Goal: Transaction & Acquisition: Purchase product/service

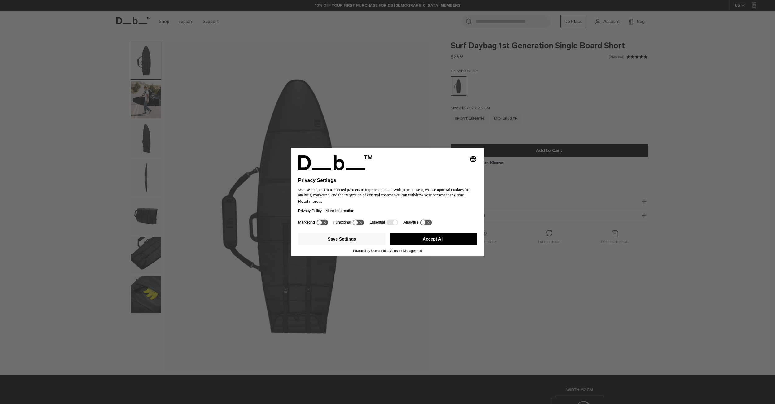
click at [326, 221] on icon at bounding box center [322, 223] width 11 height 6
click at [326, 224] on icon at bounding box center [325, 222] width 5 height 5
click at [361, 240] on button "Save Settings" at bounding box center [342, 239] width 88 height 12
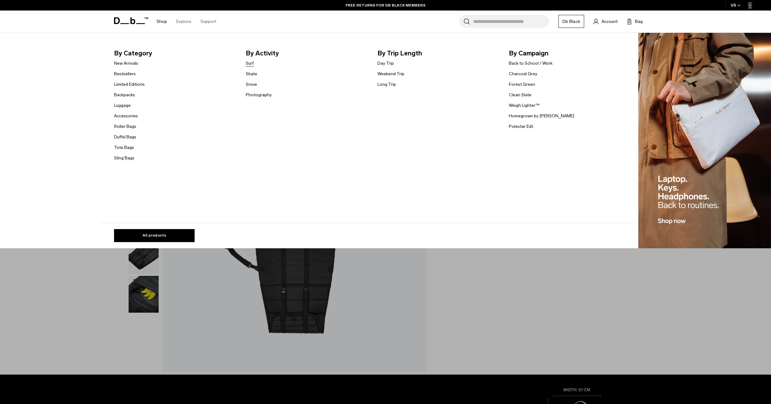
click at [254, 62] on link "Surf" at bounding box center [250, 63] width 8 height 7
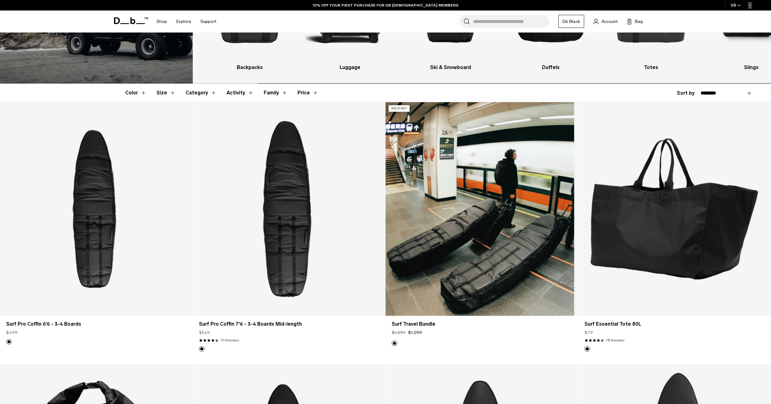
scroll to position [124, 0]
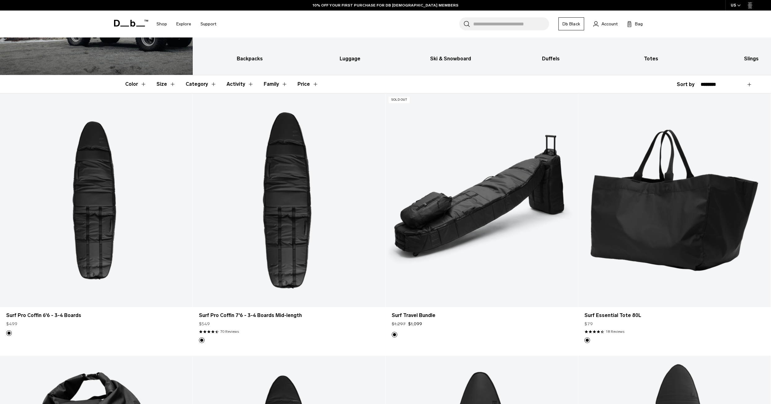
click at [162, 85] on button "Size" at bounding box center [165, 84] width 19 height 18
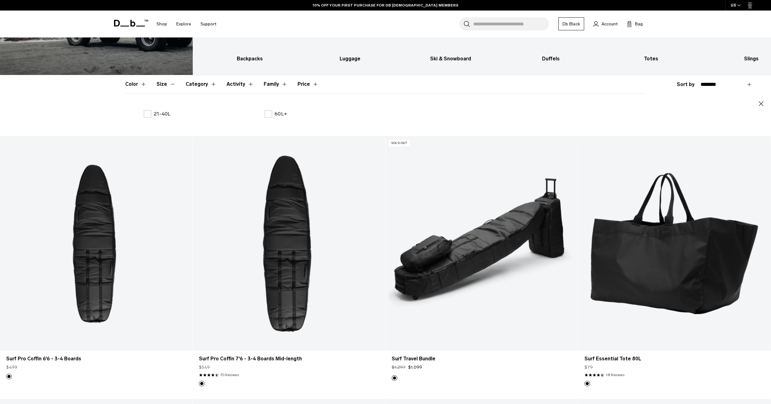
click at [161, 86] on button "Size" at bounding box center [165, 84] width 19 height 18
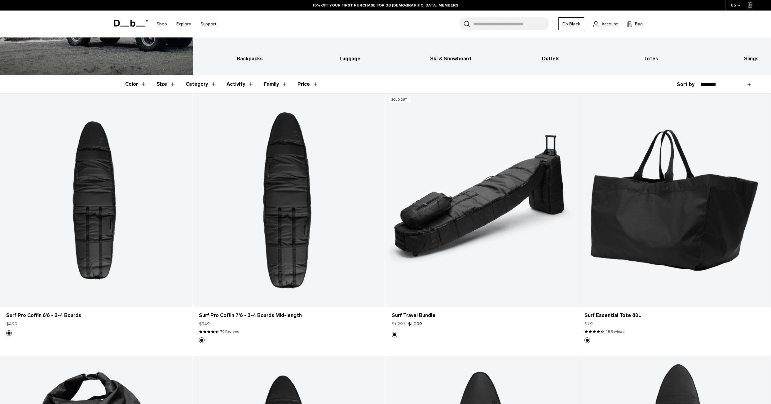
click at [303, 85] on button "Price" at bounding box center [307, 84] width 21 height 18
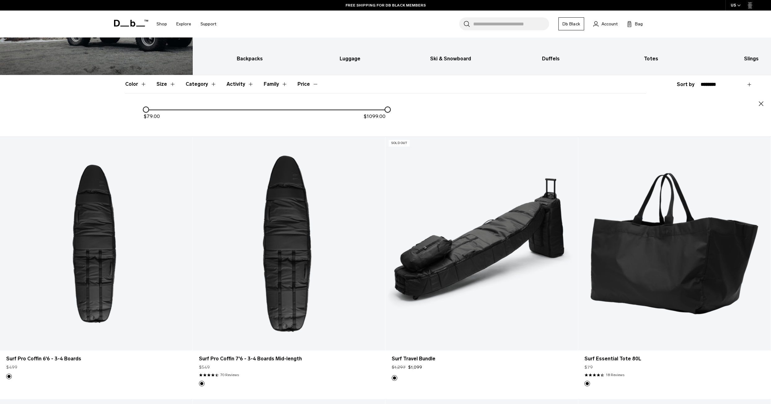
click at [303, 84] on button "Price" at bounding box center [307, 84] width 21 height 18
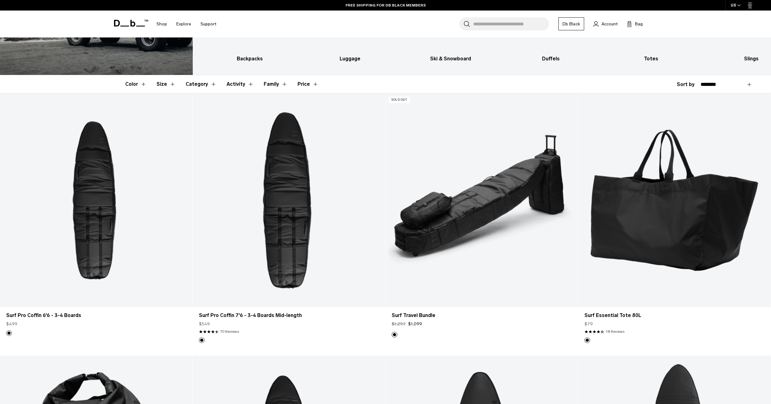
click at [196, 84] on button "Category" at bounding box center [201, 84] width 31 height 18
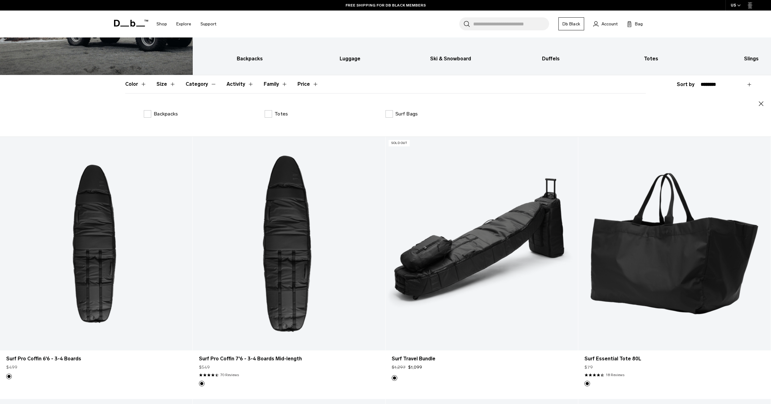
click at [197, 84] on button "Category" at bounding box center [201, 84] width 31 height 18
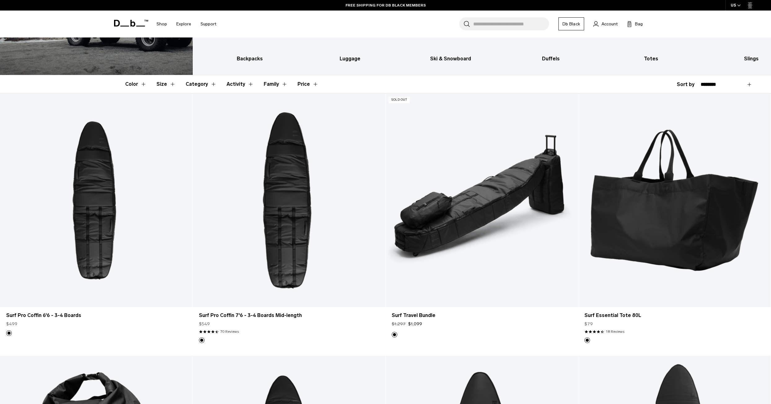
click at [231, 84] on button "Activity" at bounding box center [239, 84] width 27 height 18
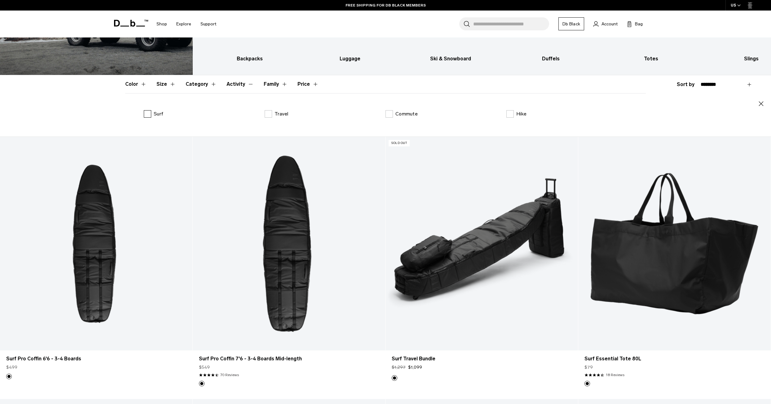
click at [150, 114] on label "Surf" at bounding box center [154, 113] width 20 height 7
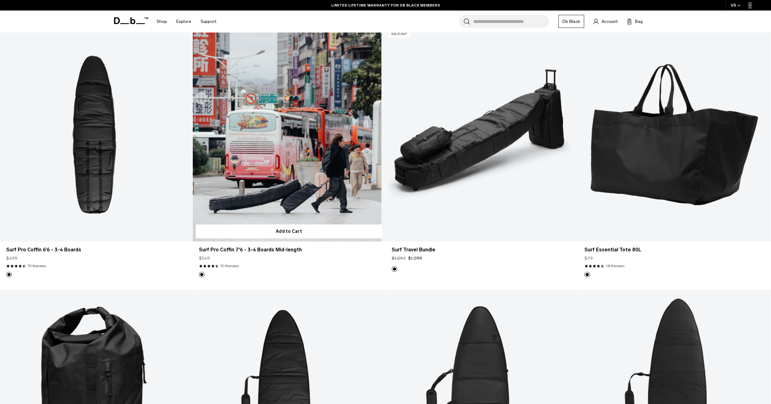
scroll to position [217, 0]
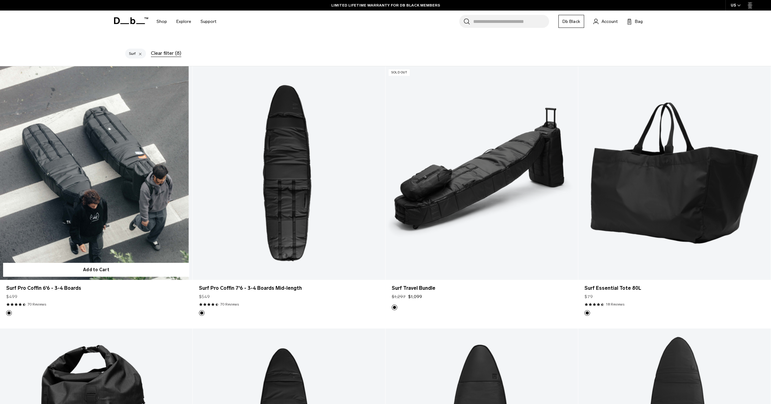
click at [112, 211] on link "Surf Pro Coffin 6'6 - 3-4 Boards" at bounding box center [96, 173] width 192 height 214
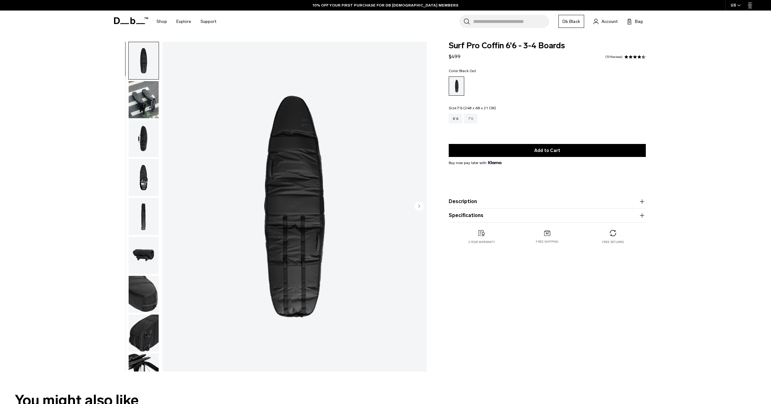
click at [471, 120] on div "7'6" at bounding box center [470, 119] width 13 height 10
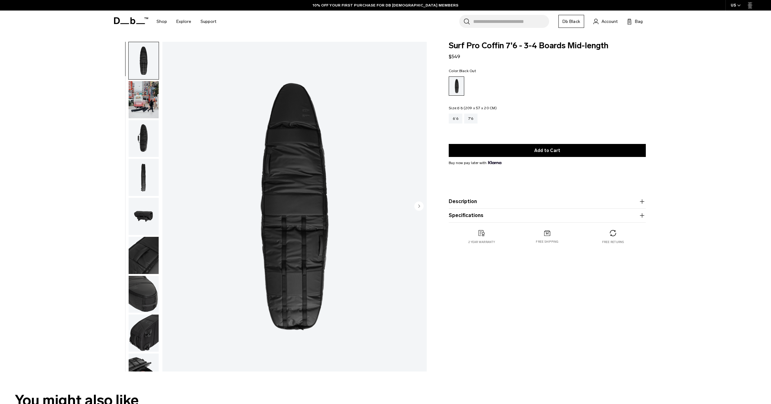
click at [451, 122] on div "6’6" at bounding box center [456, 119] width 14 height 10
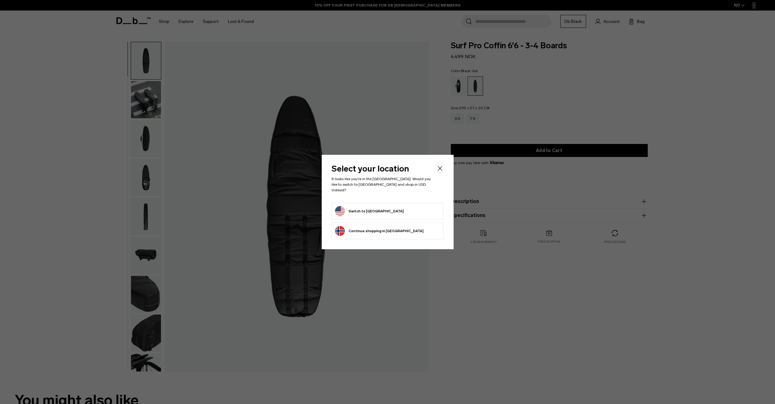
click at [443, 175] on header "Select your location It looks like you're in the United States. Would you like …" at bounding box center [388, 184] width 112 height 38
click at [439, 170] on icon "Close" at bounding box center [440, 168] width 5 height 5
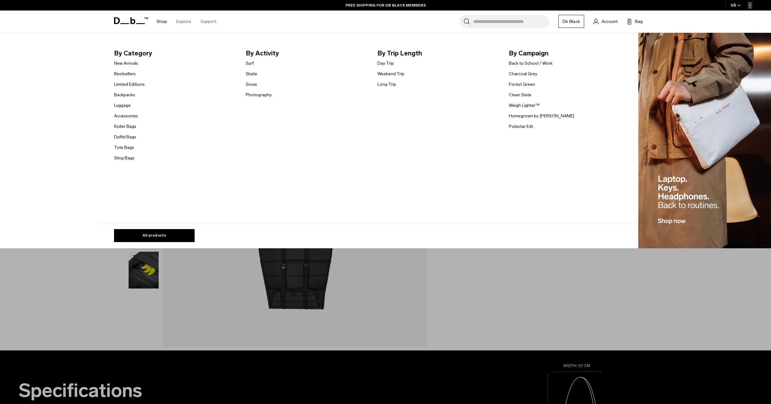
scroll to position [31, 0]
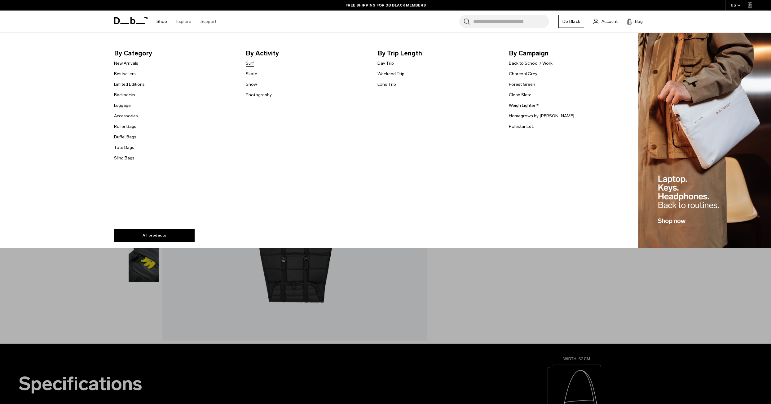
click at [253, 65] on link "Surf" at bounding box center [250, 63] width 8 height 7
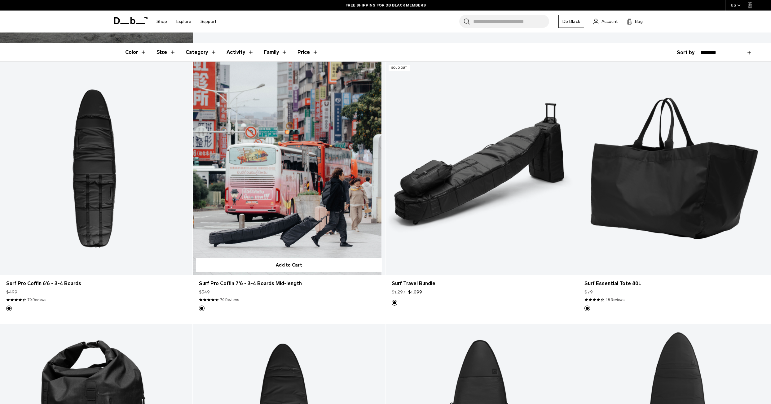
scroll to position [155, 0]
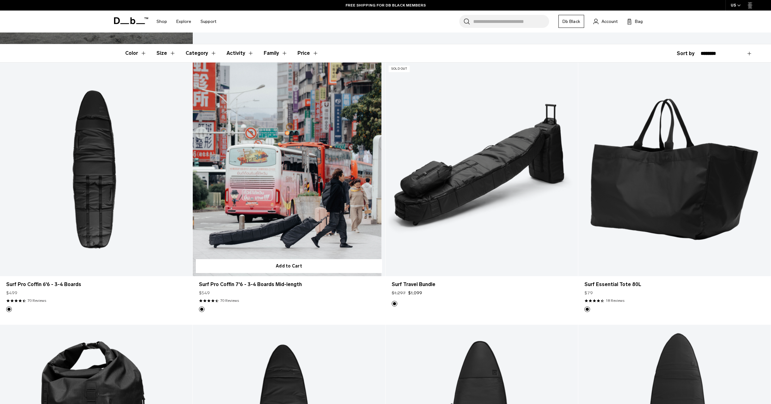
click at [259, 178] on link "Surf Pro Coffin 7'6 - 3-4 Boards Mid-length" at bounding box center [289, 170] width 192 height 214
